Goal: Task Accomplishment & Management: Use online tool/utility

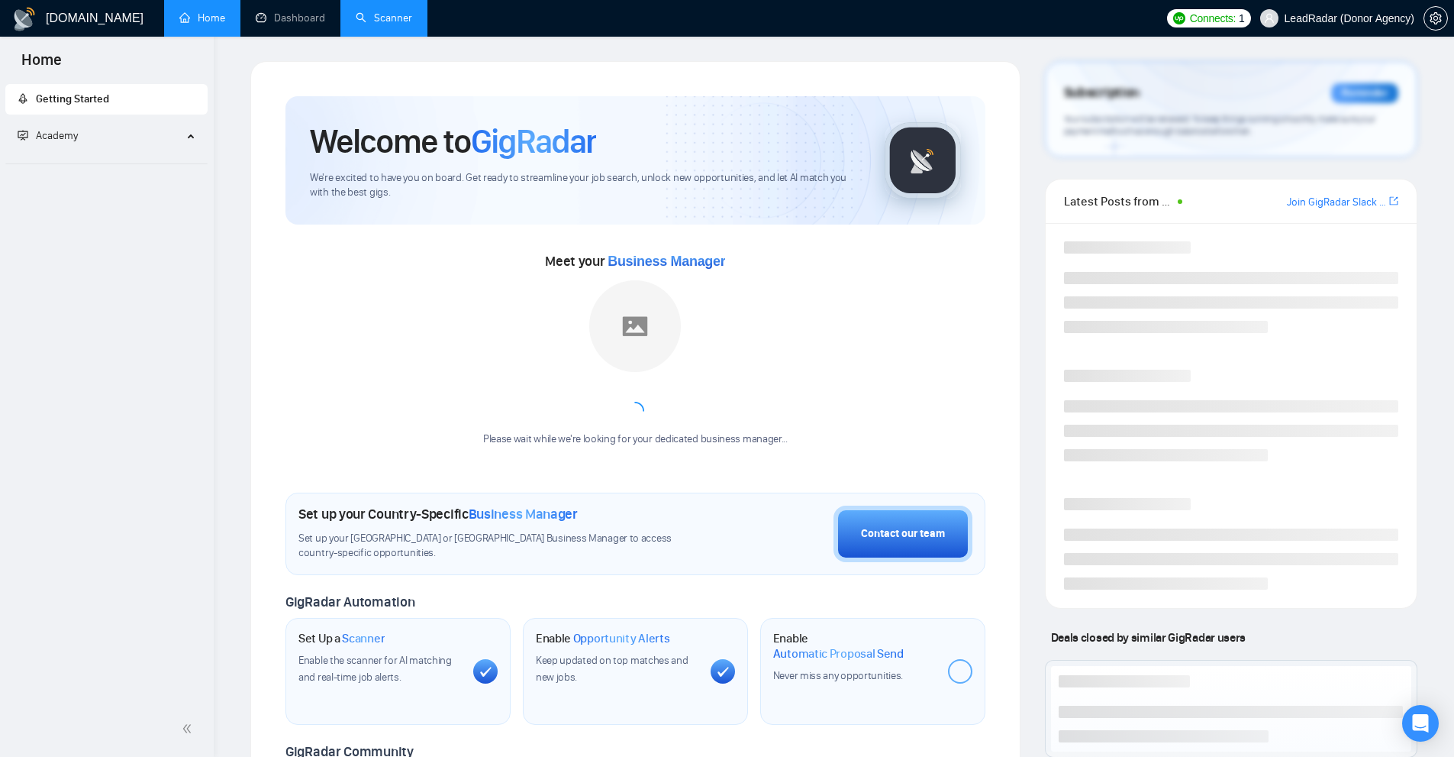
click at [382, 19] on link "Scanner" at bounding box center [384, 17] width 56 height 13
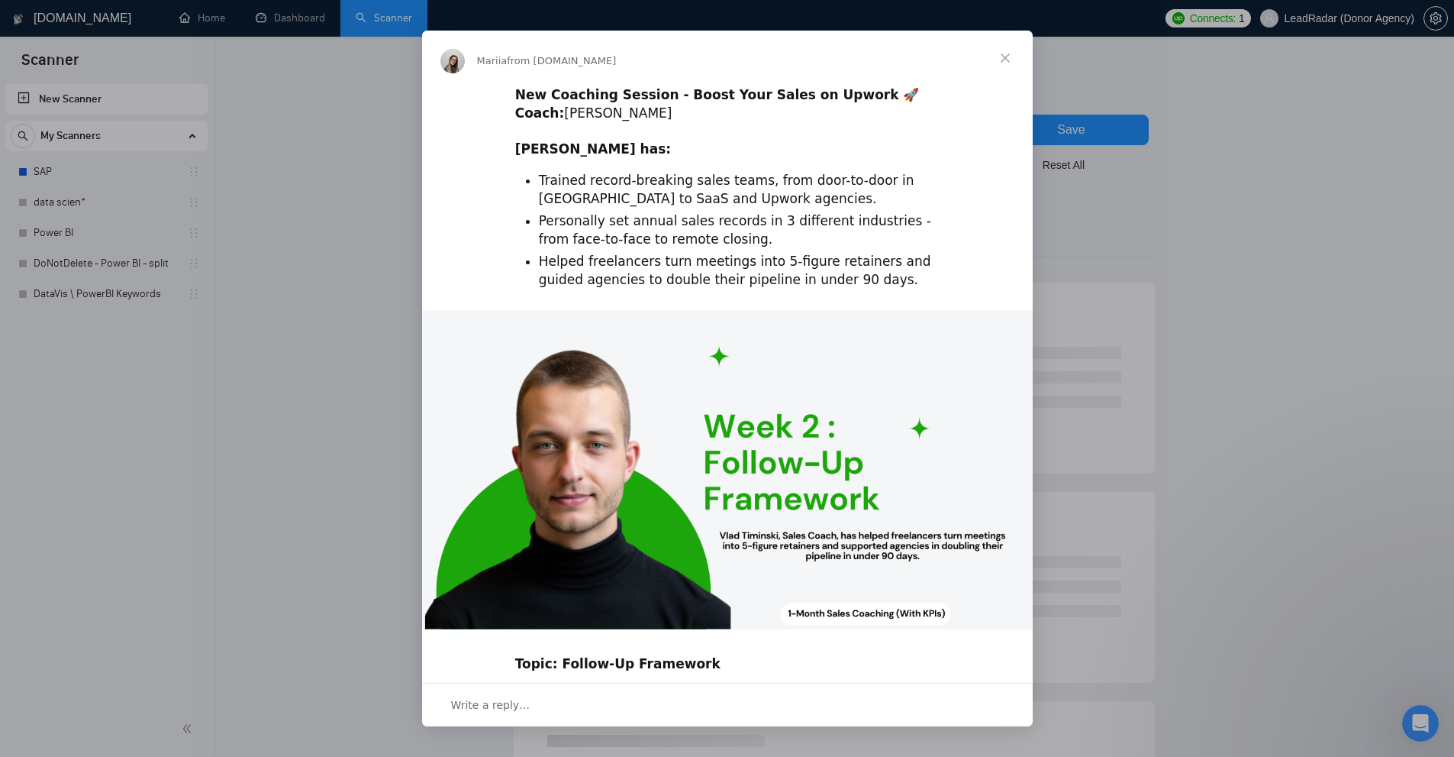
click at [295, 169] on div "Intercom messenger" at bounding box center [727, 378] width 1454 height 757
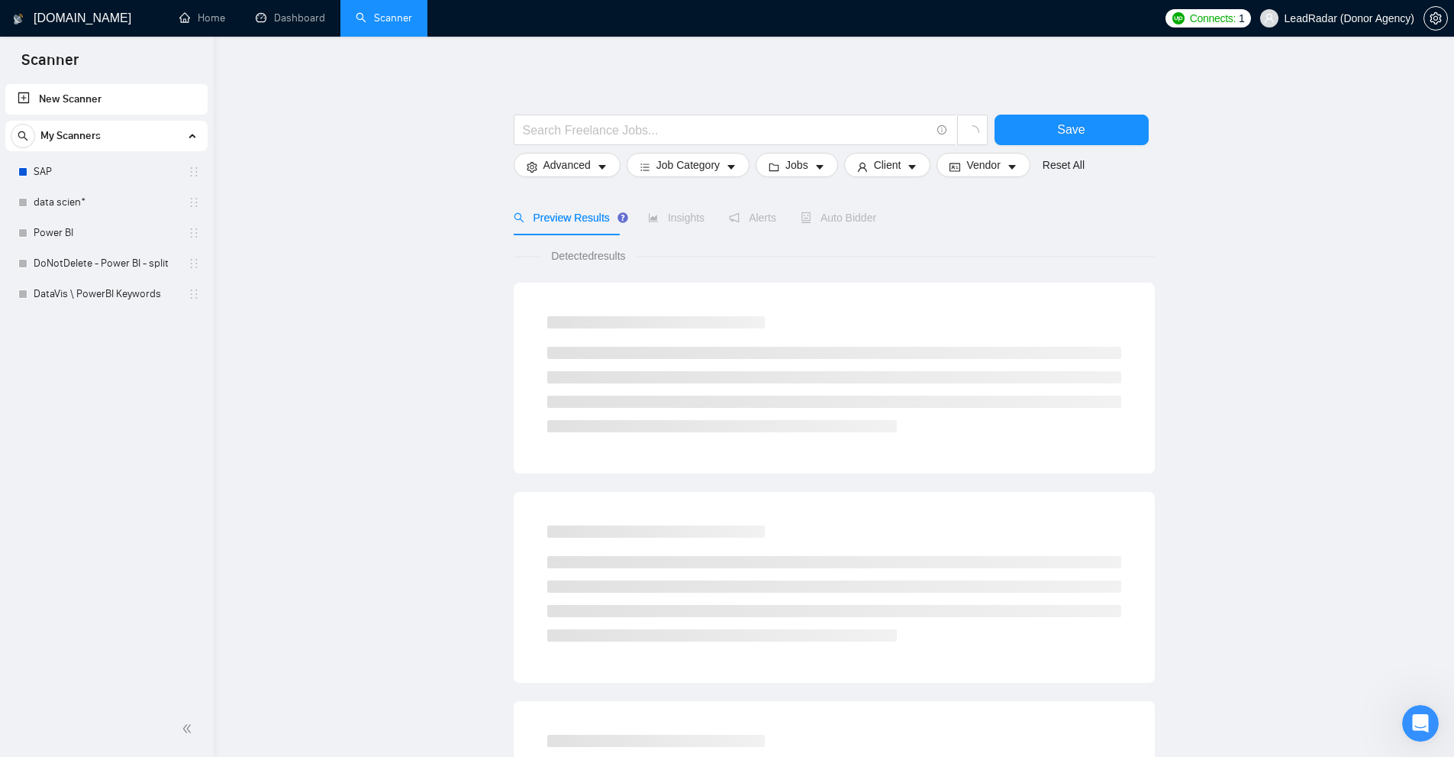
click at [100, 106] on link "New Scanner" at bounding box center [107, 99] width 178 height 31
click at [673, 136] on input "text" at bounding box center [727, 130] width 408 height 19
paste input "(ai*) ((automat*) | (assist*) | (integrat*) | (agent*) | (voice*) | (chat*) | (…"
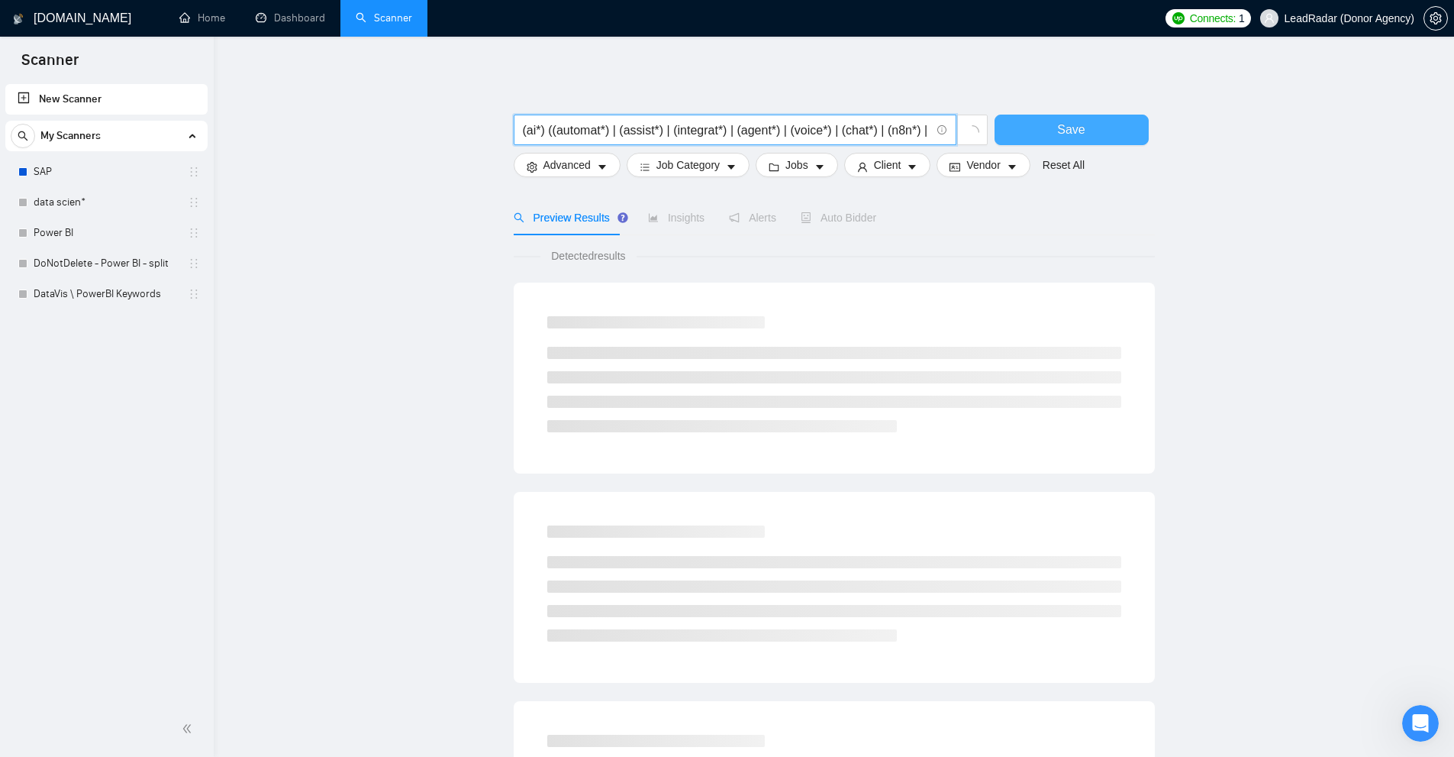
type input "(ai*) ((automat*) | (assist*) | (integrat*) | (agent*) | (voice*) | (chat*) | (…"
click at [1032, 124] on button "Save" at bounding box center [1072, 130] width 154 height 31
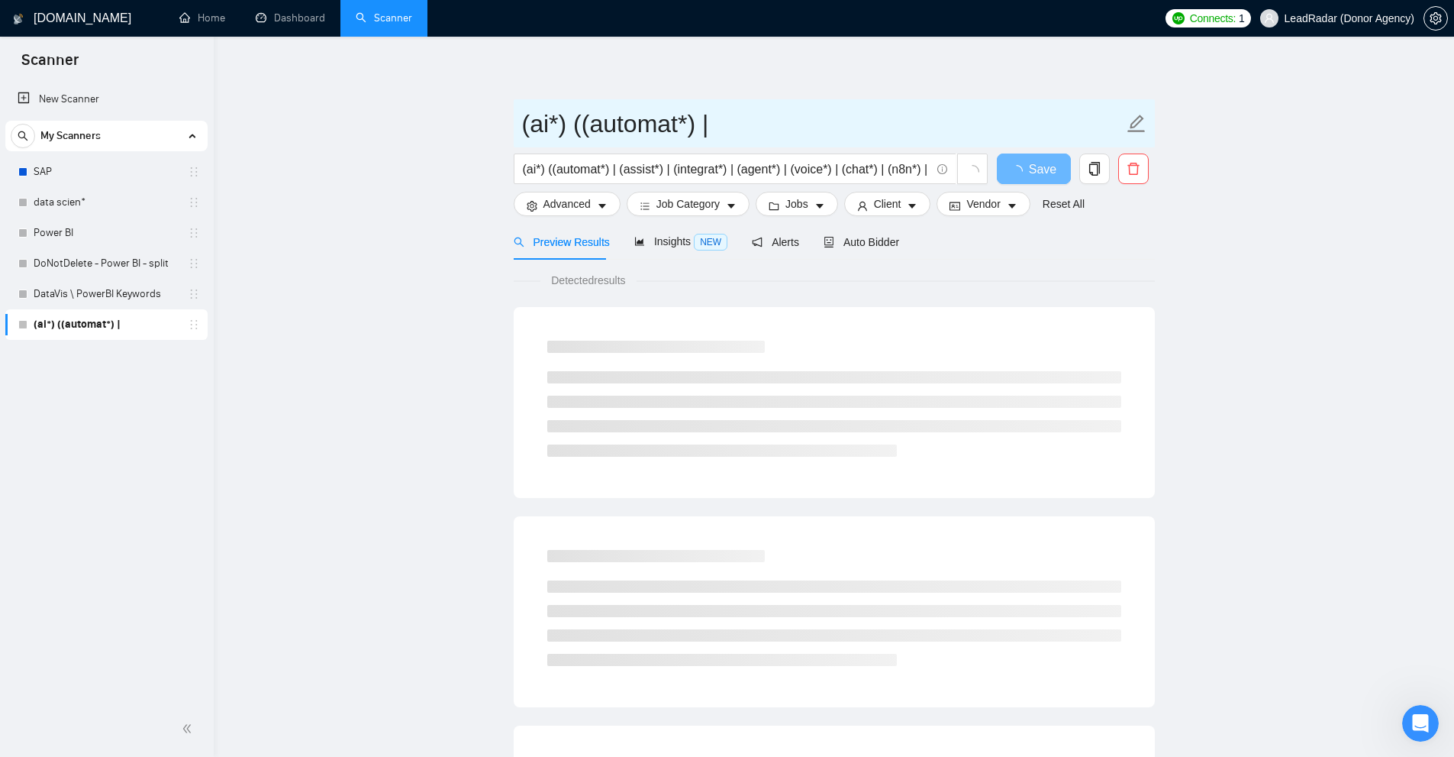
click at [572, 125] on input "(ai*) ((automat*) |" at bounding box center [823, 124] width 602 height 38
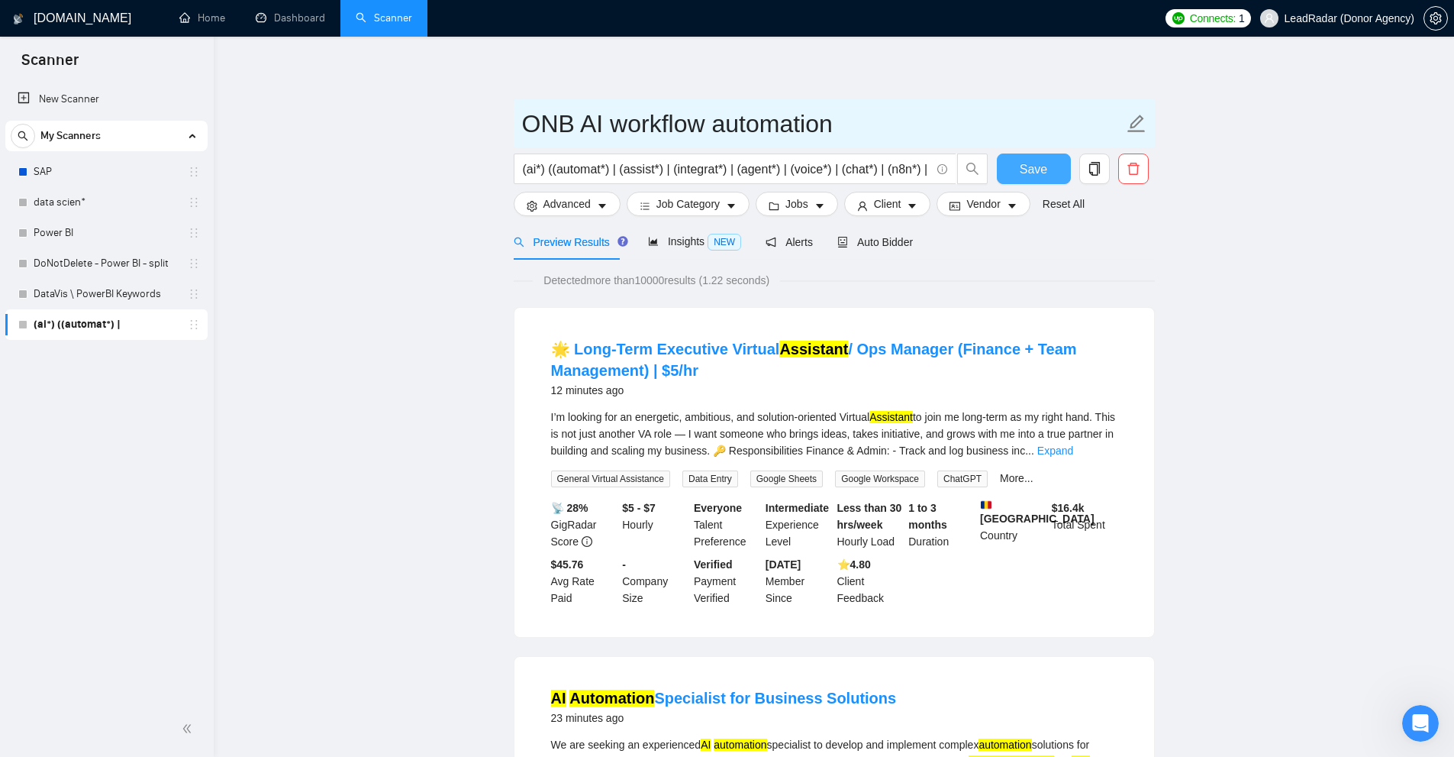
type input "ONB AI workflow automation"
click at [1032, 176] on span "Save" at bounding box center [1033, 169] width 27 height 19
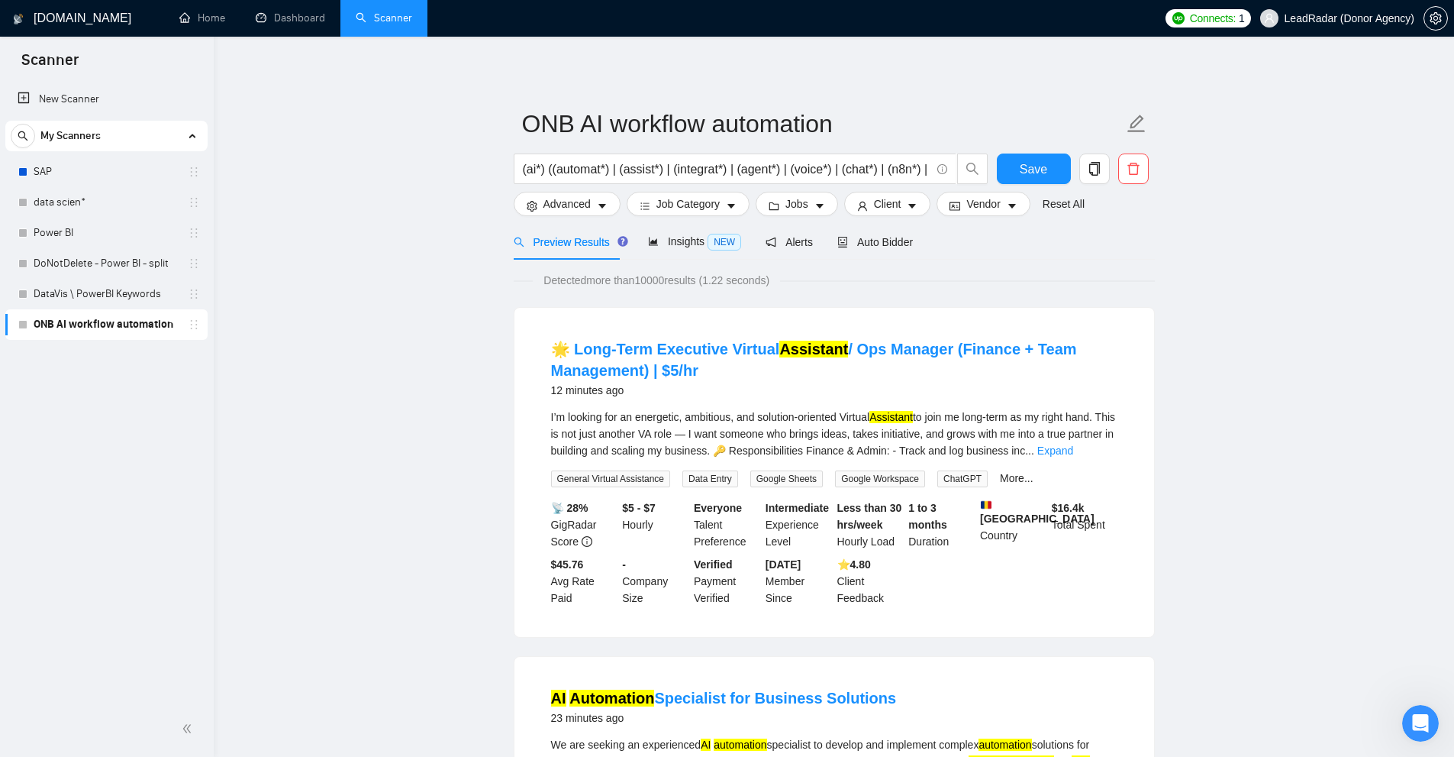
drag, startPoint x: 82, startPoint y: 293, endPoint x: 418, endPoint y: 222, distance: 343.3
click at [82, 293] on link "DataVis \ PowerBI Keywords" at bounding box center [106, 294] width 145 height 31
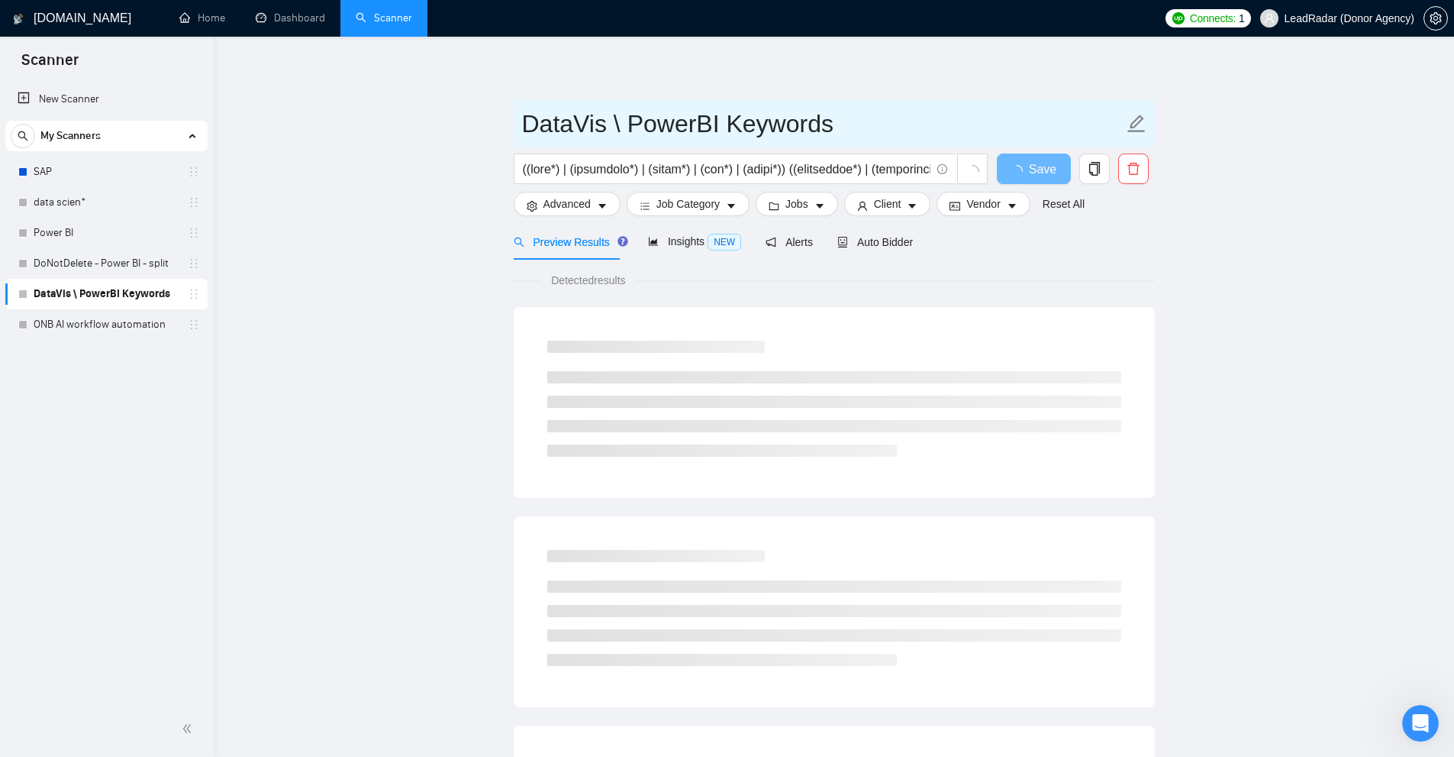
click at [589, 115] on input "DataVis \ PowerBI Keywords" at bounding box center [823, 124] width 602 height 38
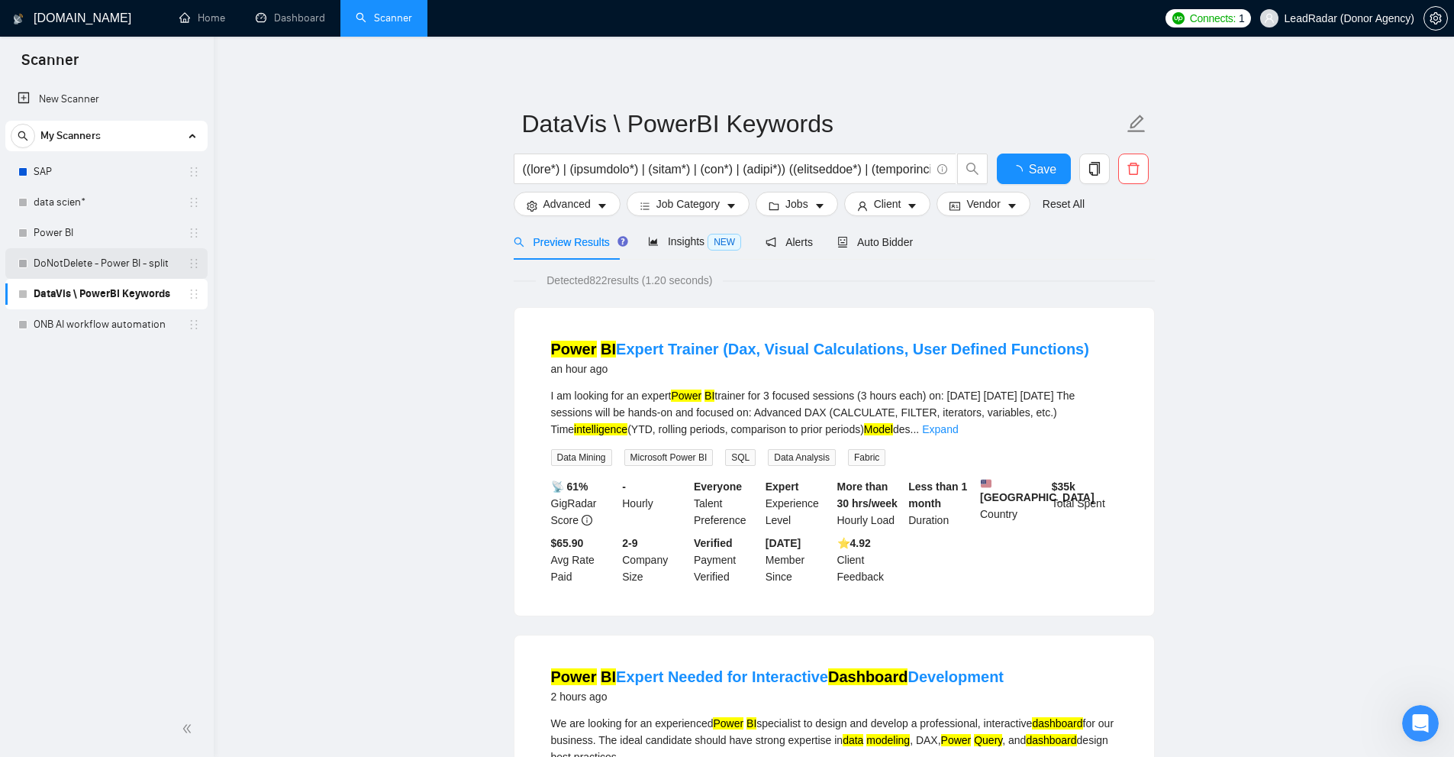
click at [142, 266] on link "DoNotDelete - Power BI - split" at bounding box center [106, 263] width 145 height 31
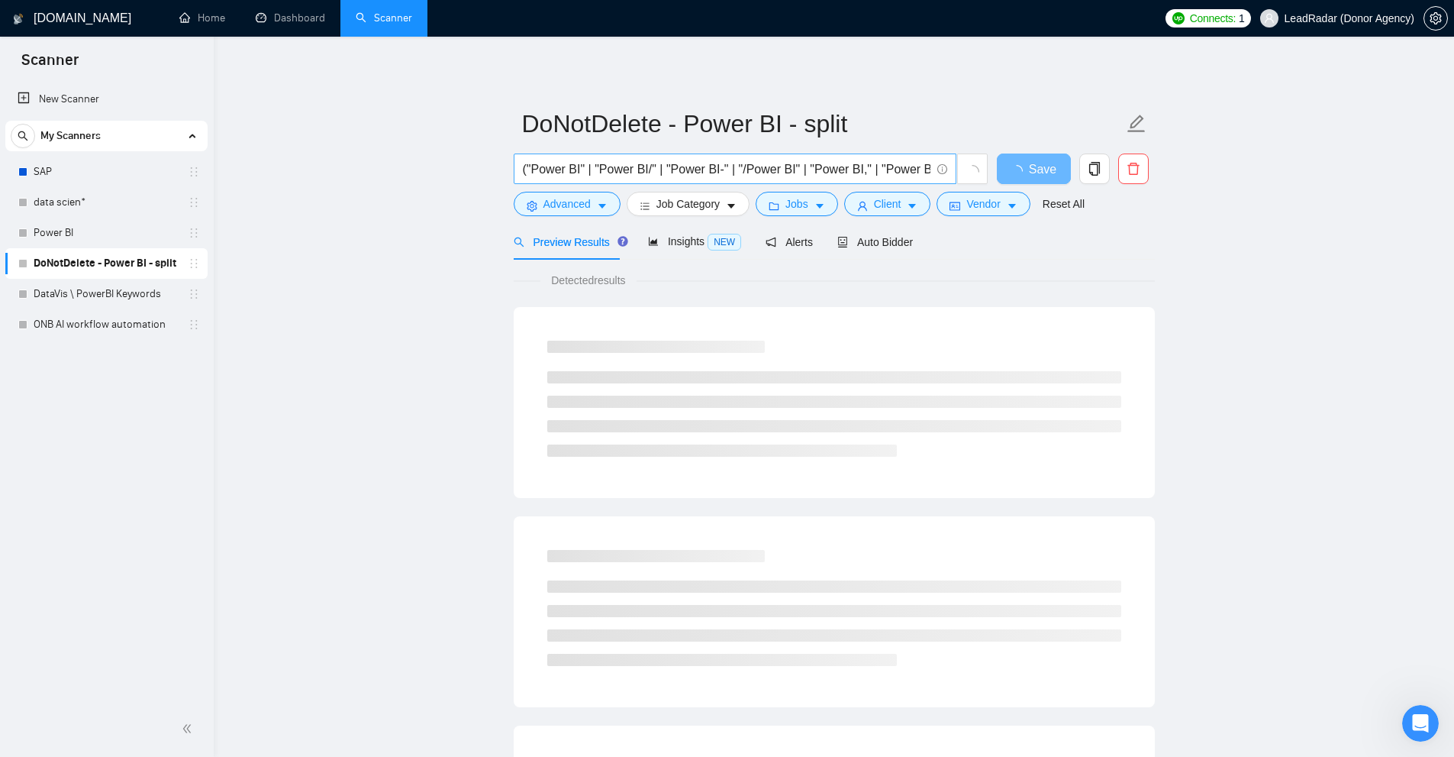
scroll to position [0, 194]
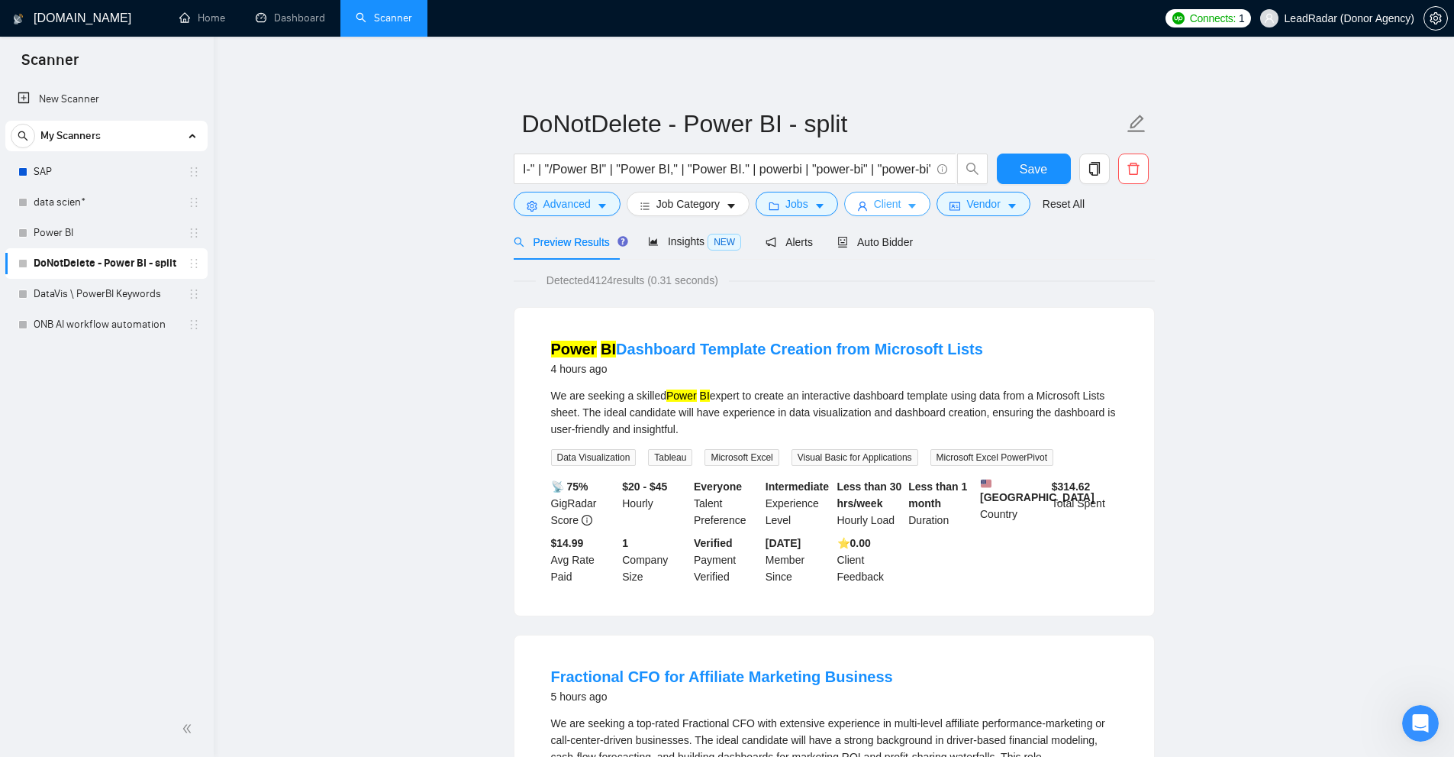
click at [920, 204] on button "Client" at bounding box center [887, 204] width 87 height 24
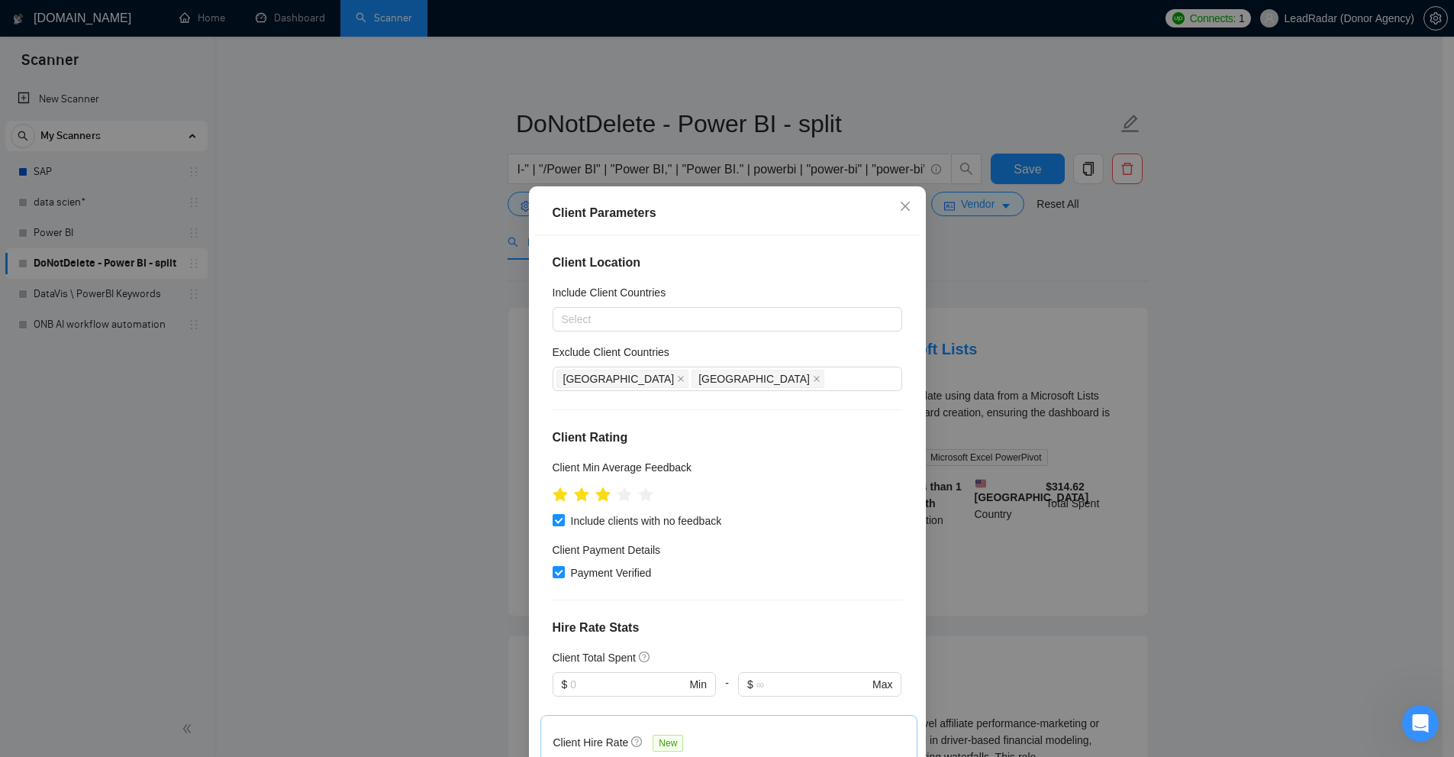
click at [950, 222] on div "Client Parameters Client Location Include Client Countries Select Exclude Clien…" at bounding box center [727, 378] width 1454 height 757
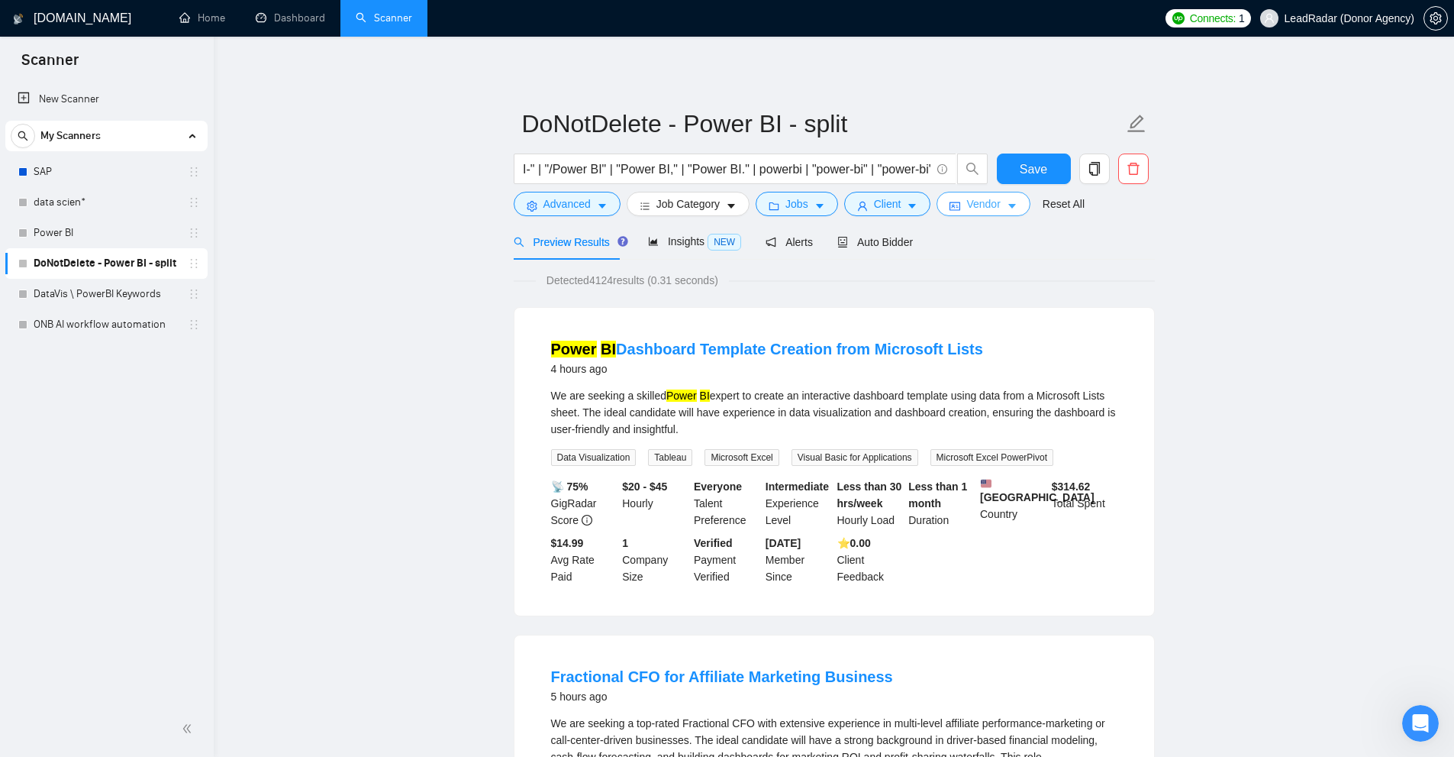
click at [956, 198] on button "Vendor" at bounding box center [983, 204] width 93 height 24
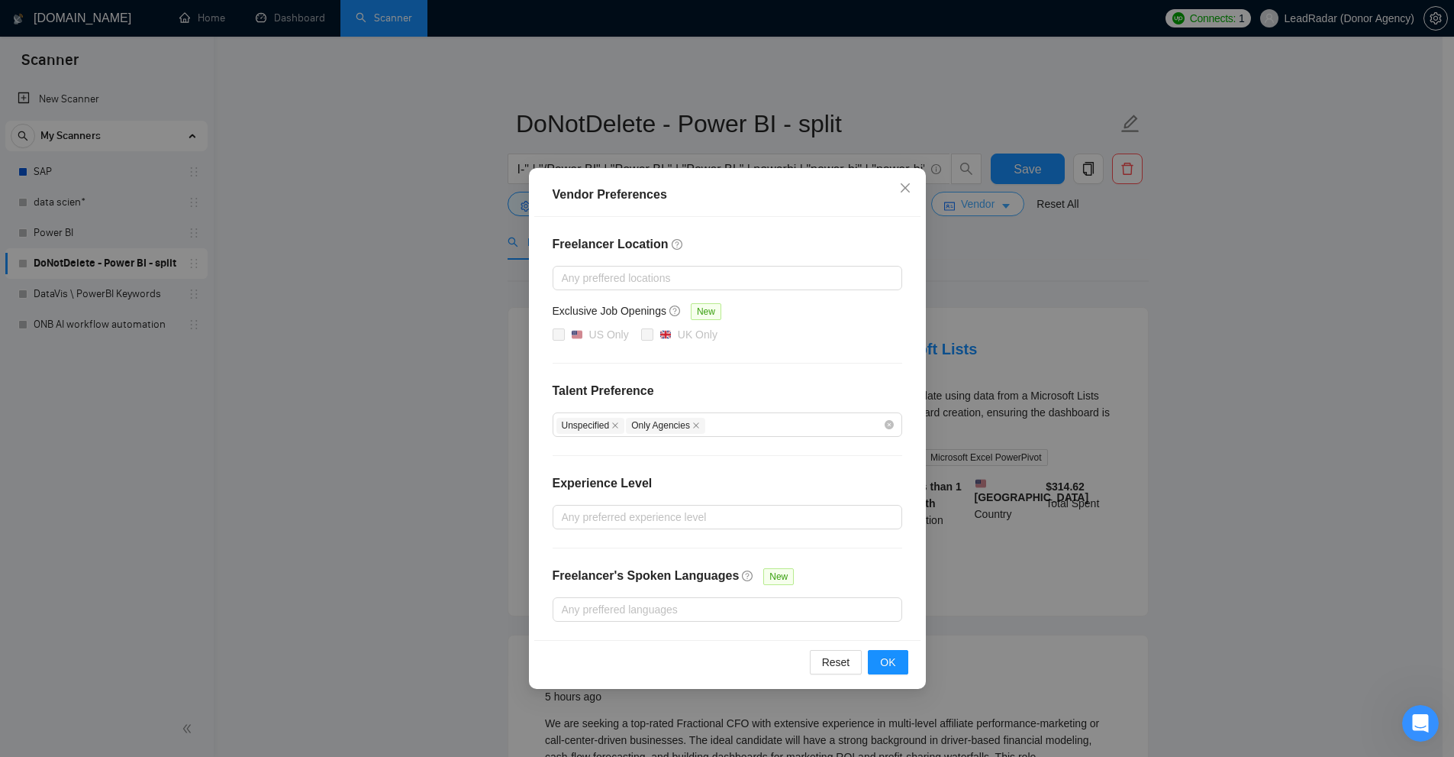
click at [956, 198] on div "Vendor Preferences Freelancer Location Any preffered locations Exclusive Job Op…" at bounding box center [727, 378] width 1454 height 757
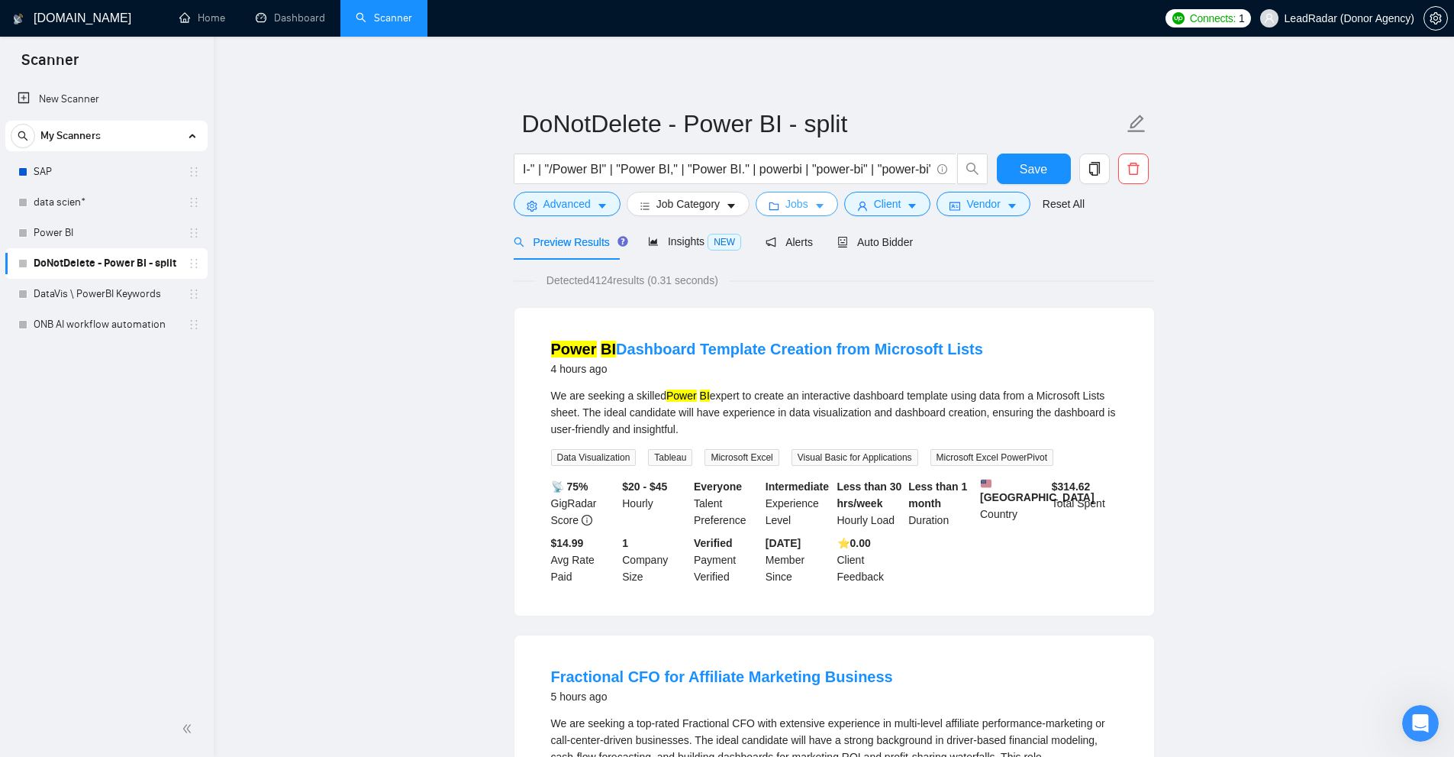
click at [794, 211] on span "Jobs" at bounding box center [797, 203] width 23 height 17
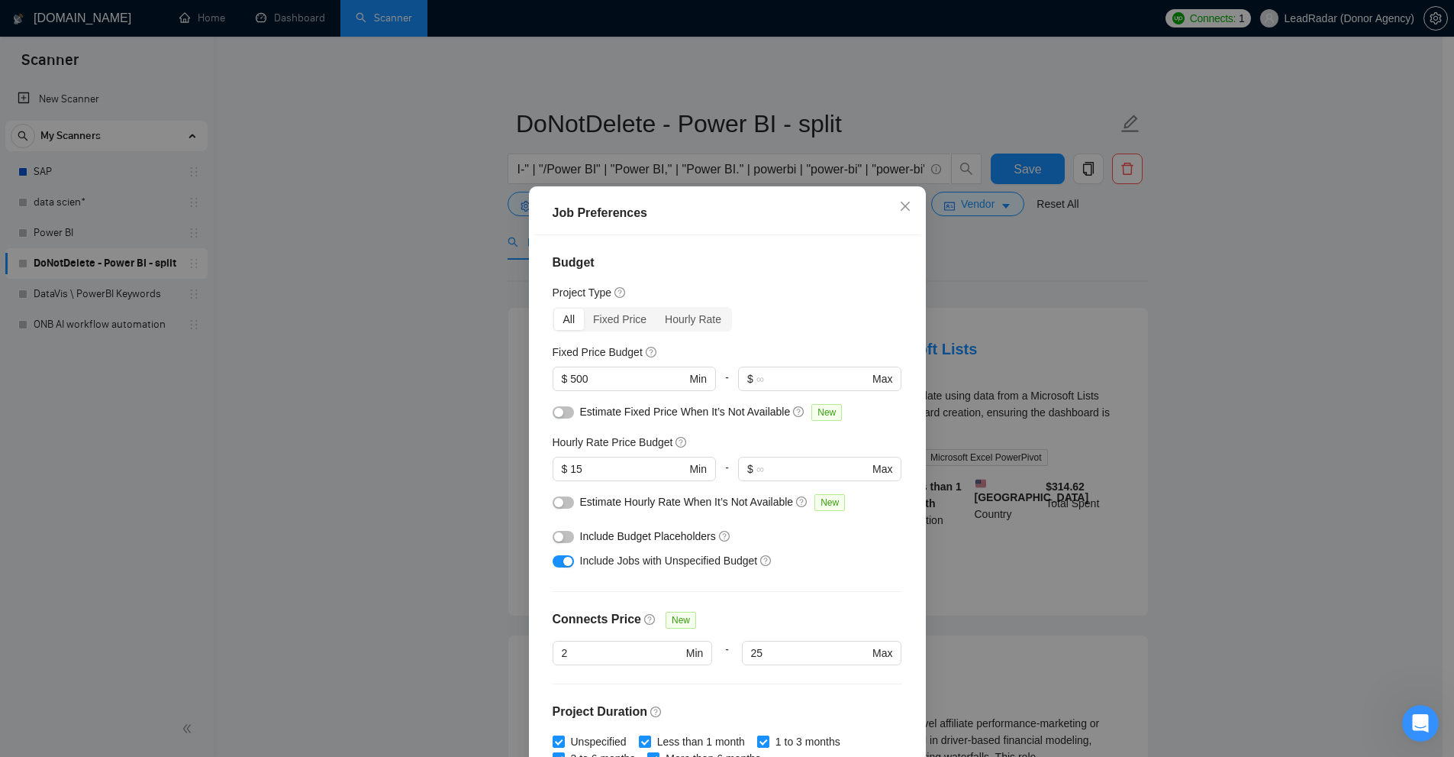
click at [473, 221] on div "Job Preferences Budget Project Type All Fixed Price Hourly Rate Fixed Price Bud…" at bounding box center [727, 378] width 1454 height 757
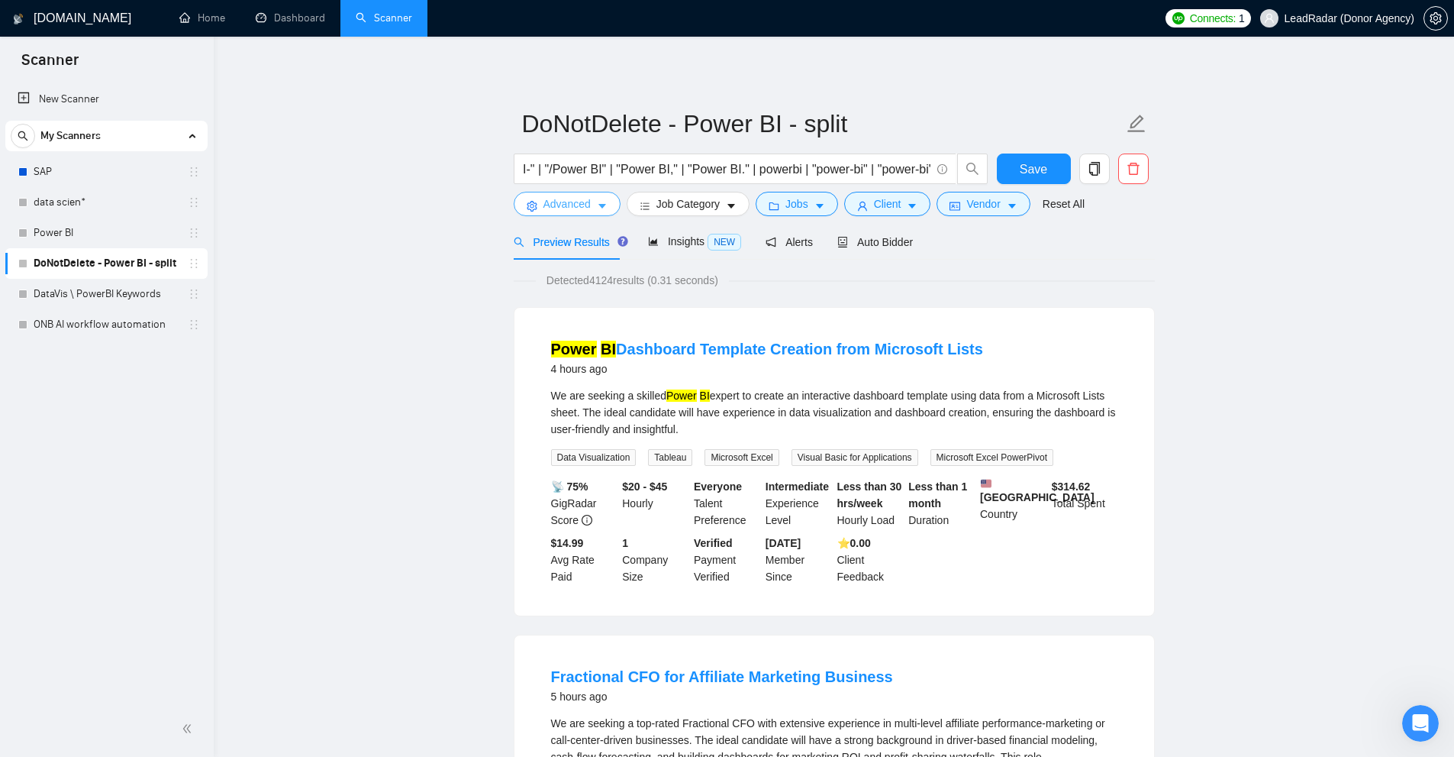
click at [598, 203] on icon "caret-down" at bounding box center [602, 206] width 11 height 11
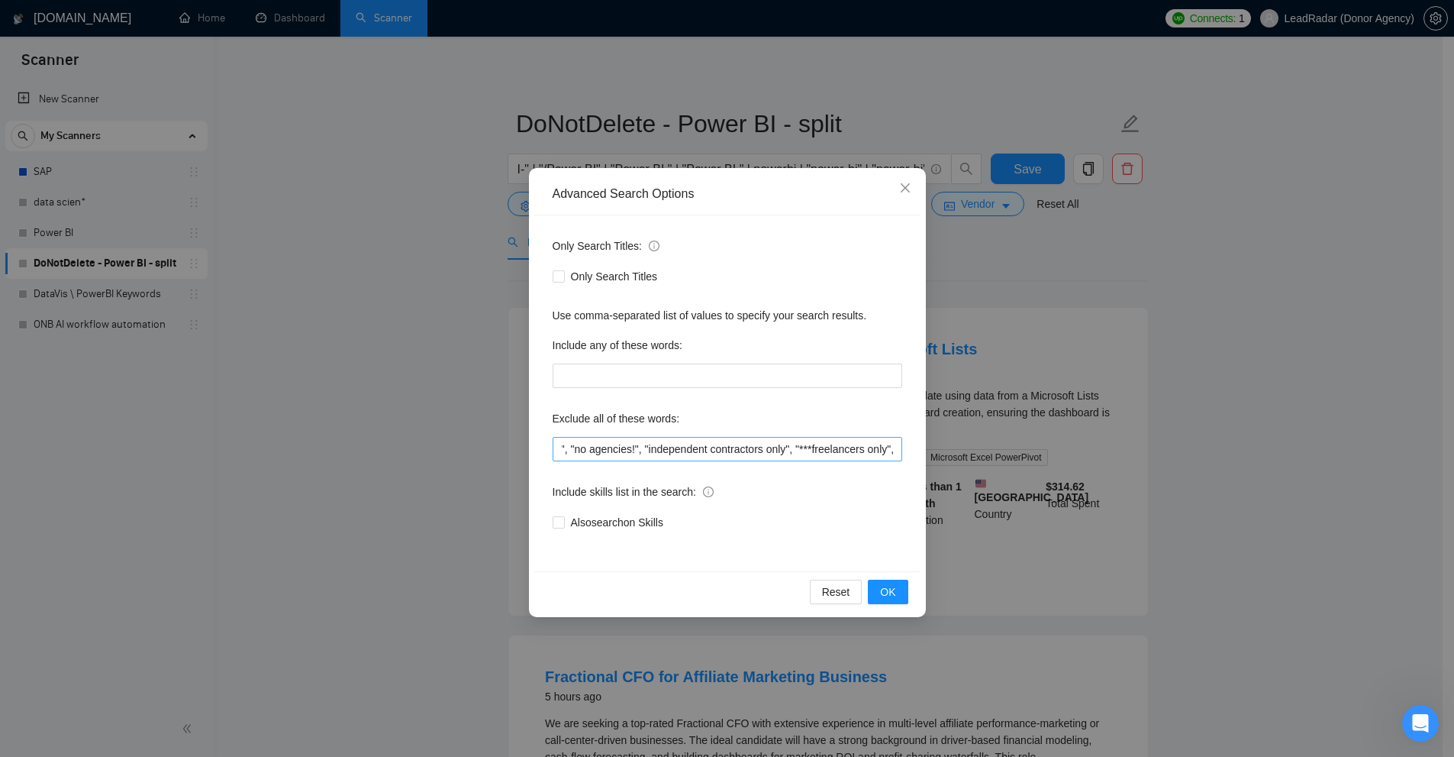
scroll to position [0, 0]
click at [1154, 437] on div "Advanced Search Options Only Search Titles: Only Search Titles Use comma-separa…" at bounding box center [727, 378] width 1454 height 757
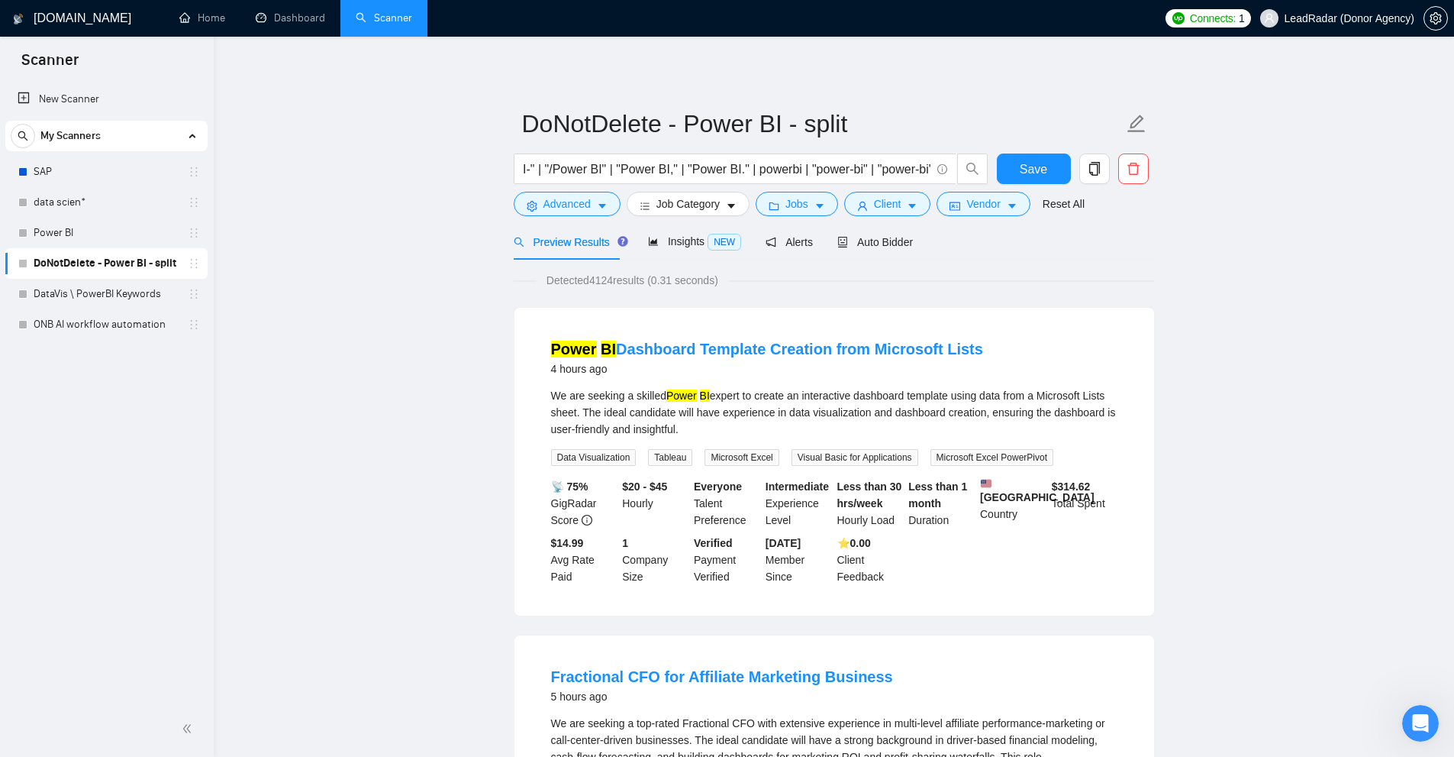
click at [1154, 437] on div "Power BI Dashboard Template Creation from Microsoft Lists 4 hours ago We are se…" at bounding box center [834, 461] width 641 height 309
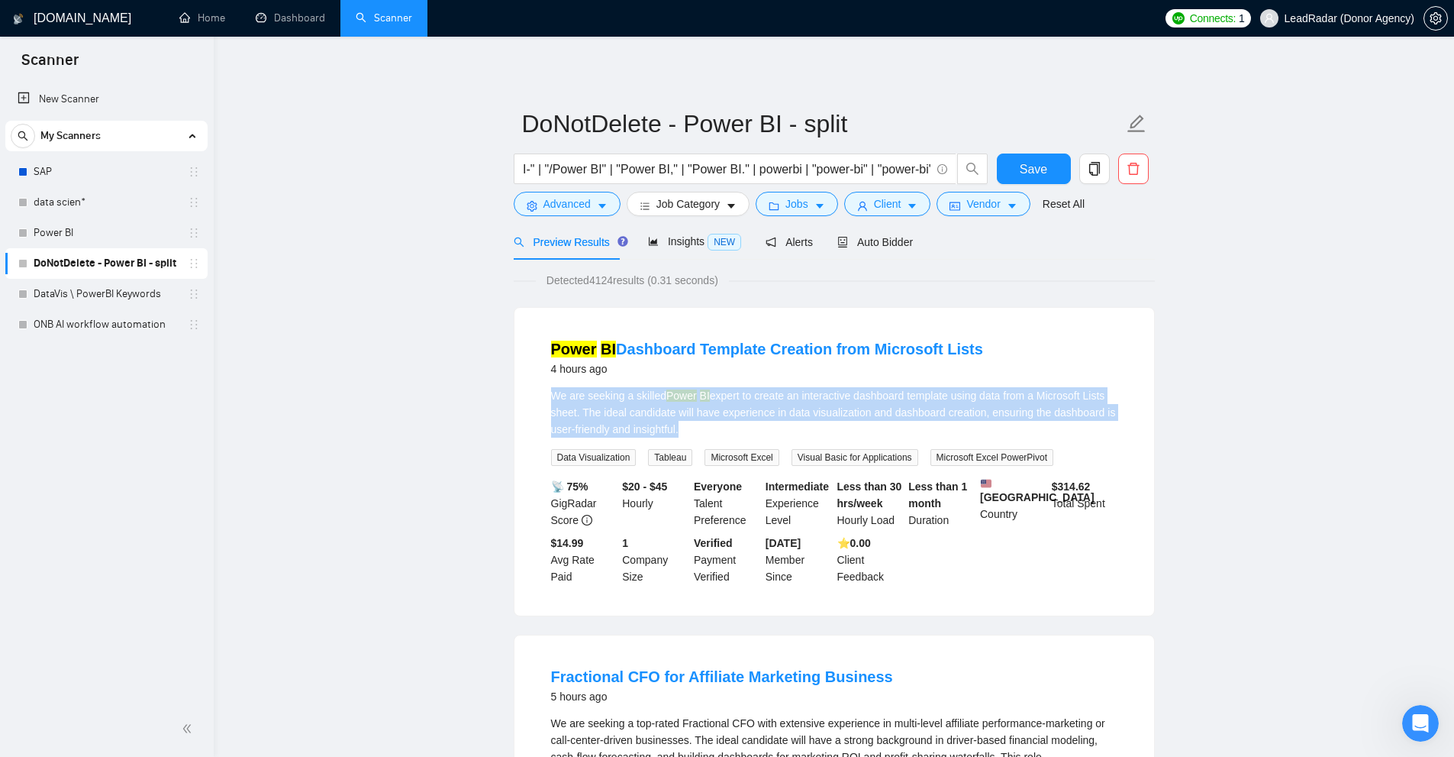
click at [1154, 437] on div "Power BI Dashboard Template Creation from Microsoft Lists 4 hours ago We are se…" at bounding box center [834, 461] width 641 height 309
click at [1099, 422] on div "We are seeking a skilled Power BI expert to create an interactive dashboard tem…" at bounding box center [834, 412] width 566 height 50
